Goal: Communication & Community: Connect with others

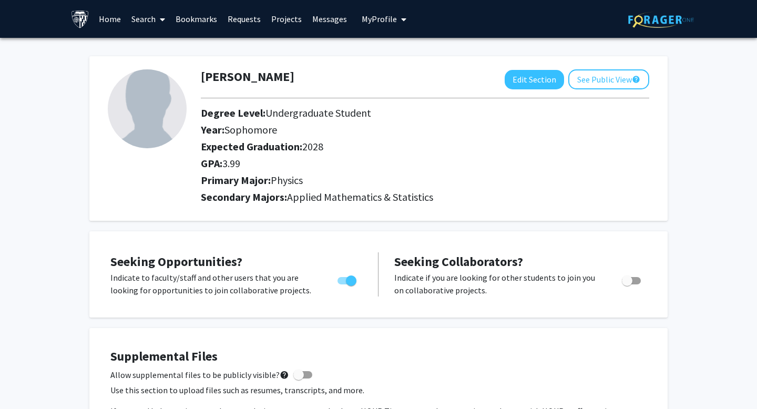
click at [320, 17] on link "Messages" at bounding box center [329, 19] width 45 height 37
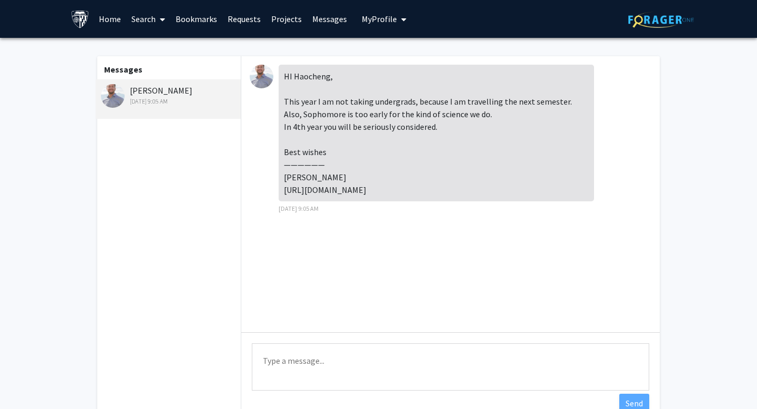
click at [121, 93] on img at bounding box center [113, 96] width 24 height 24
click at [166, 95] on div "[PERSON_NAME] [DATE] 9:05 AM" at bounding box center [169, 95] width 137 height 22
click at [257, 73] on img at bounding box center [262, 77] width 24 height 24
click at [265, 78] on img at bounding box center [262, 77] width 24 height 24
click at [259, 75] on img at bounding box center [262, 77] width 24 height 24
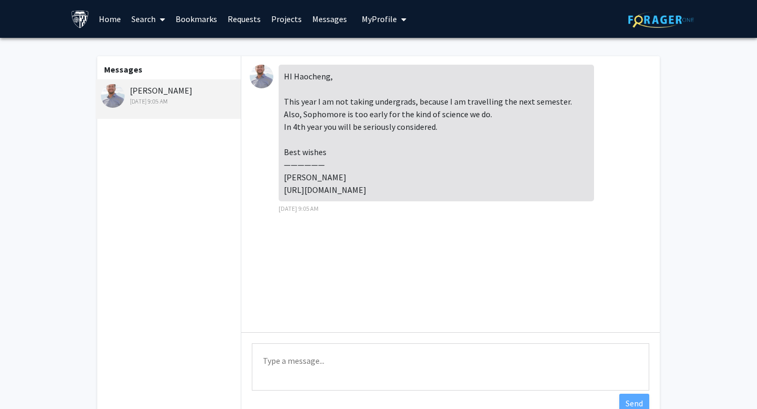
drag, startPoint x: 190, startPoint y: 89, endPoint x: 130, endPoint y: 86, distance: 59.5
click at [130, 86] on div "[PERSON_NAME] [DATE] 9:05 AM" at bounding box center [169, 95] width 137 height 22
copy div "[PERSON_NAME]"
